Goal: Use online tool/utility

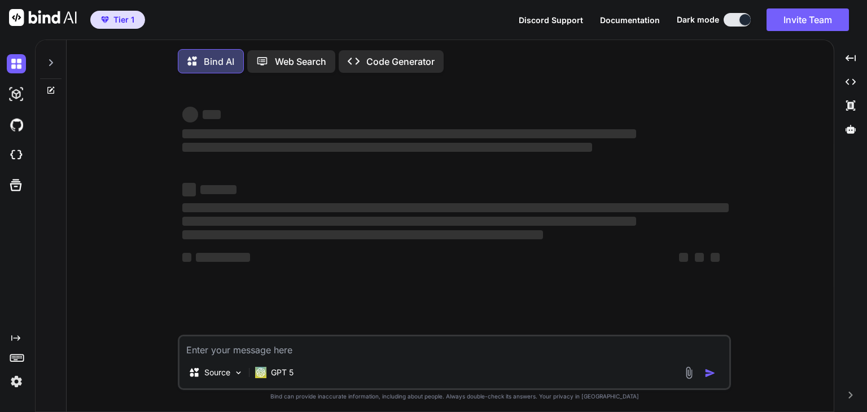
type textarea "x"
click at [833, 20] on button "Invite Team" at bounding box center [808, 19] width 82 height 23
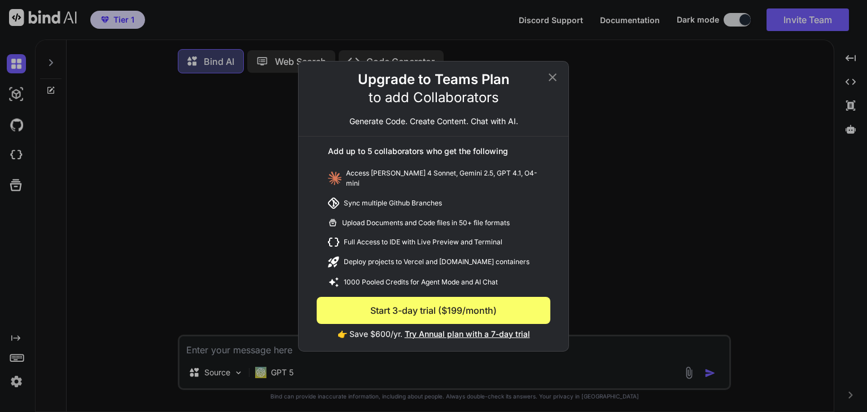
click at [551, 76] on icon at bounding box center [553, 78] width 14 height 14
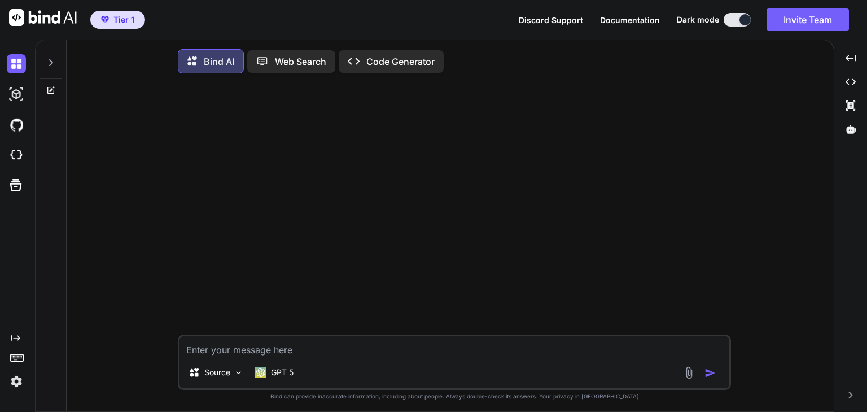
click at [38, 20] on img at bounding box center [43, 17] width 68 height 17
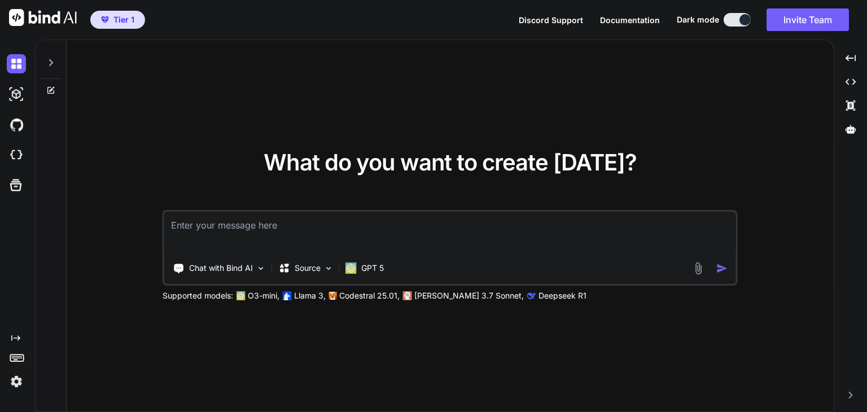
click at [15, 384] on img at bounding box center [16, 381] width 19 height 19
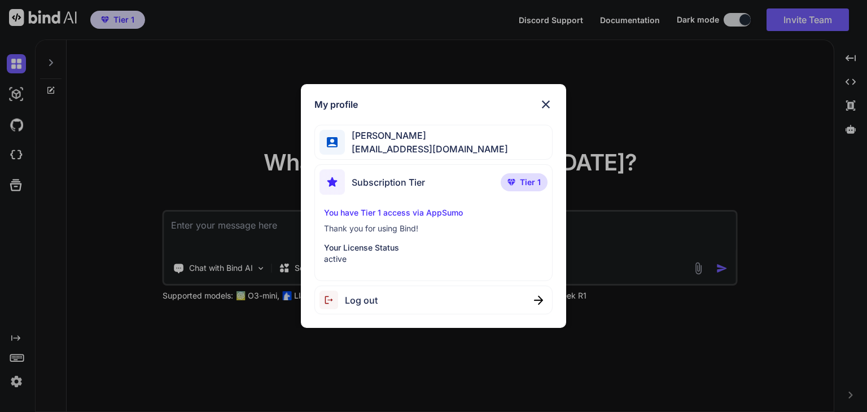
click at [546, 100] on img at bounding box center [546, 105] width 14 height 14
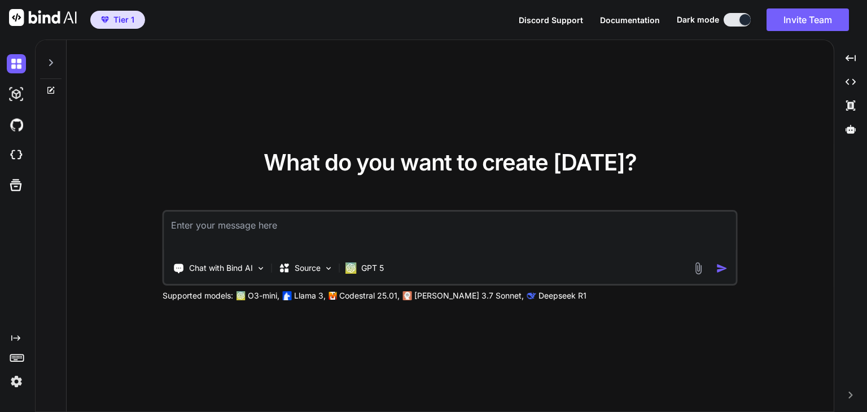
click at [364, 223] on textarea at bounding box center [450, 233] width 572 height 42
click at [253, 273] on div "Chat with Bind AI" at bounding box center [220, 268] width 102 height 23
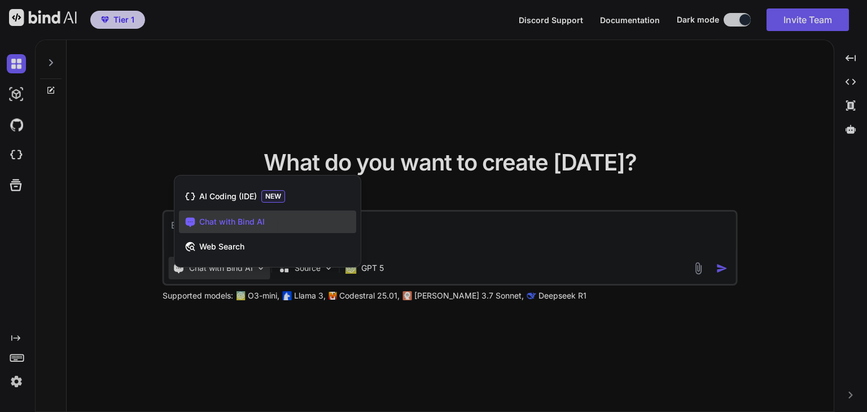
click at [253, 273] on div at bounding box center [433, 206] width 867 height 412
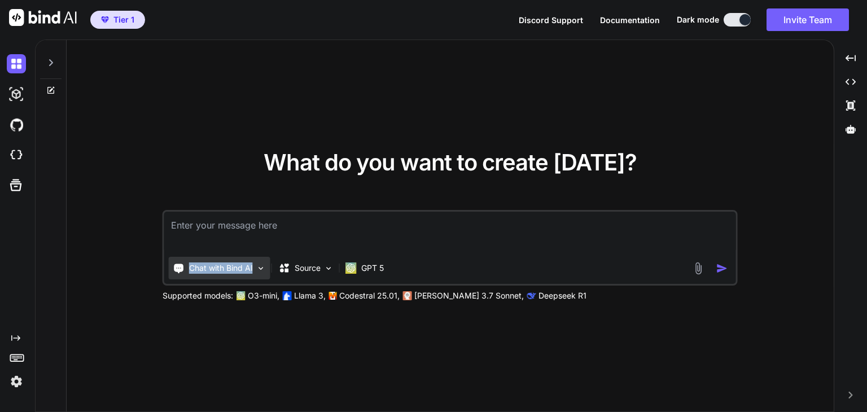
click at [253, 273] on div "Chat with Bind AI" at bounding box center [220, 268] width 102 height 23
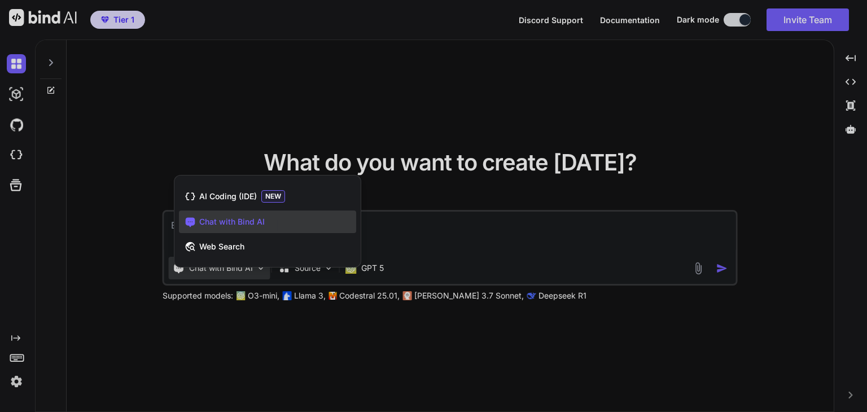
click at [253, 273] on div at bounding box center [433, 206] width 867 height 412
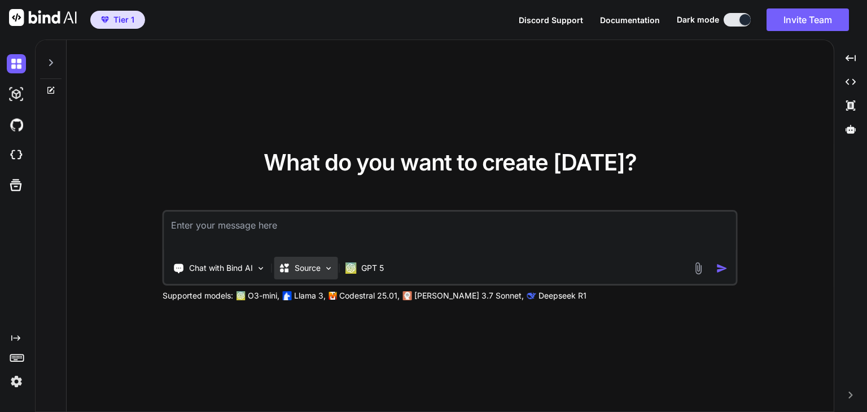
click at [326, 268] on img at bounding box center [329, 269] width 10 height 10
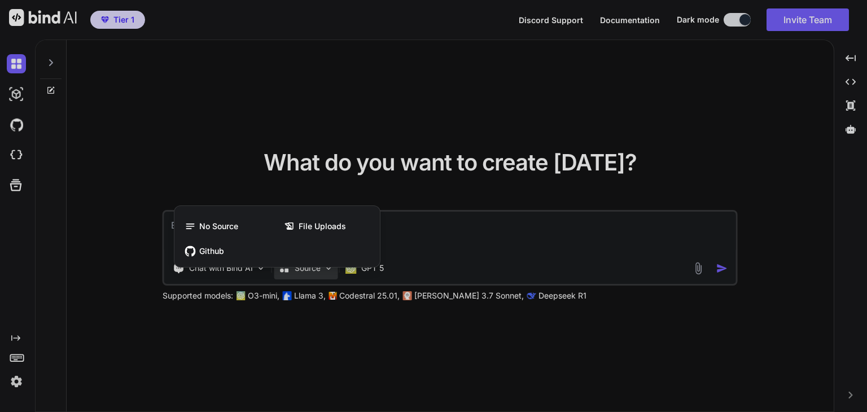
click at [326, 268] on div at bounding box center [433, 206] width 867 height 412
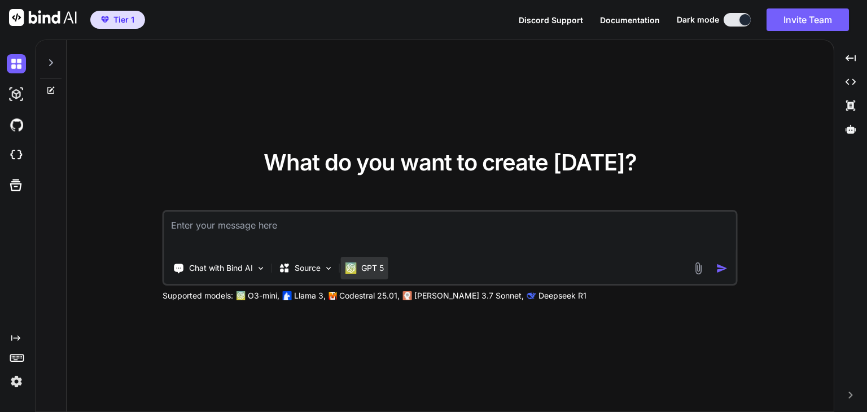
click at [387, 267] on div "GPT 5" at bounding box center [364, 268] width 47 height 23
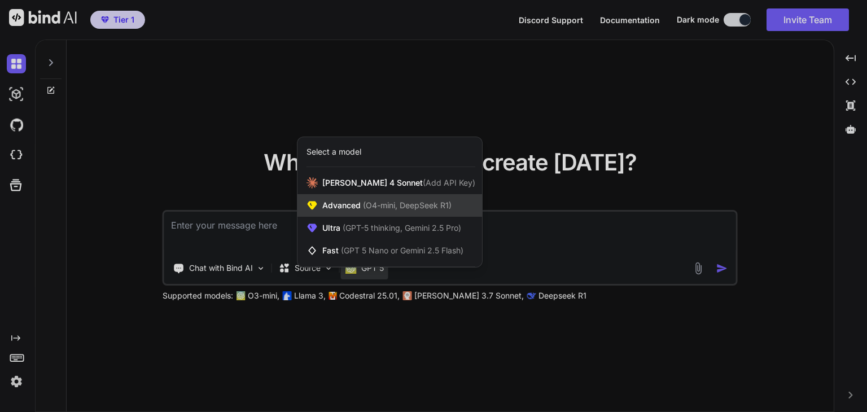
click at [384, 203] on span "(O4-mini, DeepSeek R1)" at bounding box center [406, 205] width 91 height 10
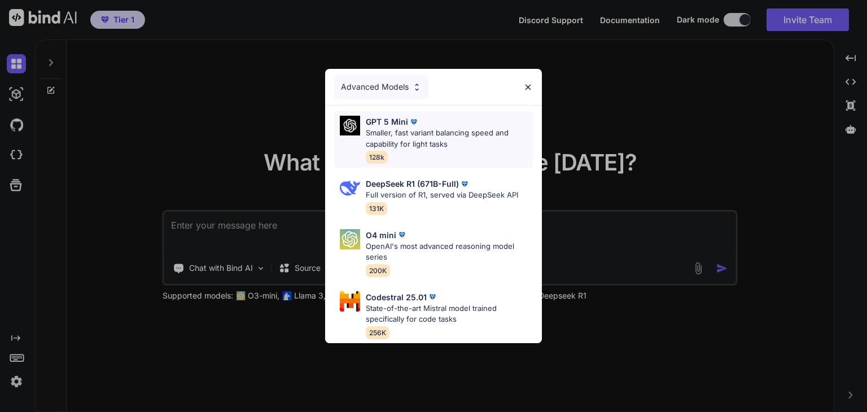
click at [401, 153] on div "GPT 5 Mini Smaller, fast variant balancing speed and capability for light tasks…" at bounding box center [449, 139] width 167 height 47
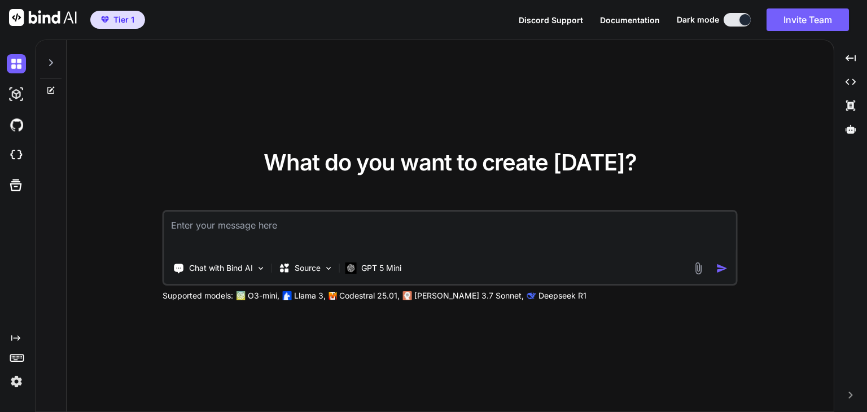
click at [557, 231] on textarea at bounding box center [450, 233] width 572 height 42
drag, startPoint x: 254, startPoint y: 141, endPoint x: 233, endPoint y: 163, distance: 30.3
click at [233, 163] on div "What do you want to create [DATE]? Chat with Bind AI Source GPT 5 Mini Supporte…" at bounding box center [450, 226] width 767 height 373
click at [210, 143] on div "What do you want to create [DATE]? Chat with Bind AI Source GPT 5 Mini Supporte…" at bounding box center [450, 226] width 767 height 373
click at [15, 385] on img at bounding box center [16, 381] width 19 height 19
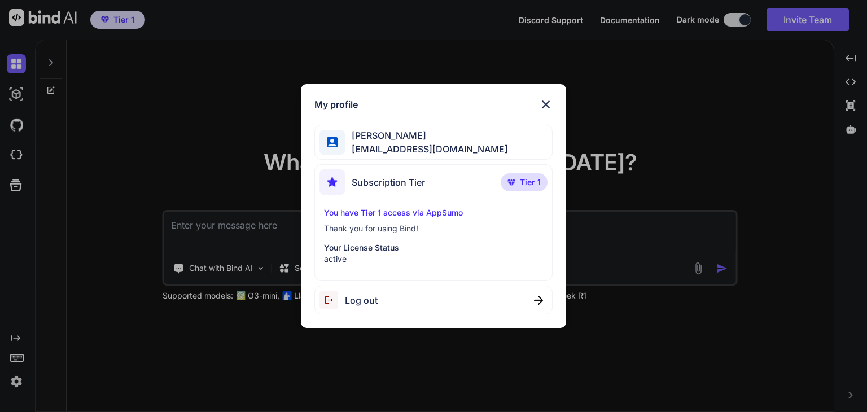
click at [548, 98] on img at bounding box center [546, 105] width 14 height 14
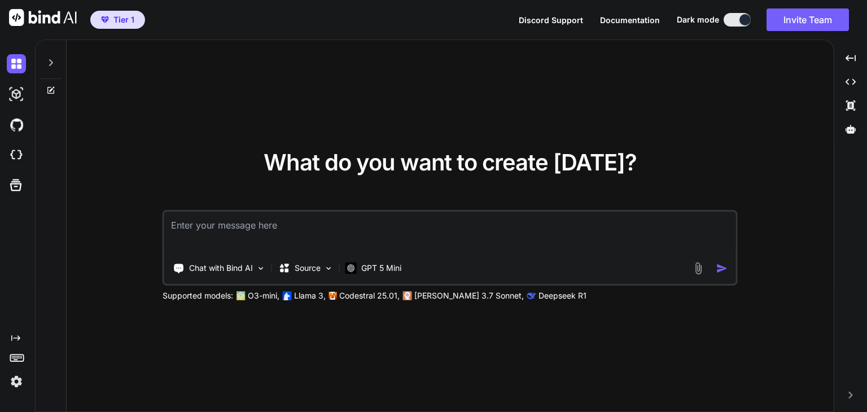
click at [546, 240] on textarea at bounding box center [450, 233] width 572 height 42
drag, startPoint x: 467, startPoint y: 236, endPoint x: 332, endPoint y: 238, distance: 134.9
click at [332, 238] on textarea at bounding box center [450, 233] width 572 height 42
click at [287, 253] on div "Chat with Bind AI Source GPT 5 Mini" at bounding box center [450, 248] width 575 height 76
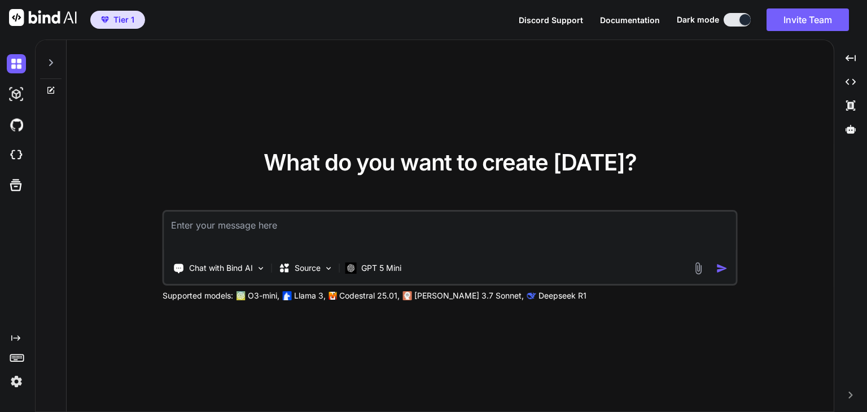
click at [261, 228] on textarea at bounding box center [450, 233] width 572 height 42
